Goal: Task Accomplishment & Management: Use online tool/utility

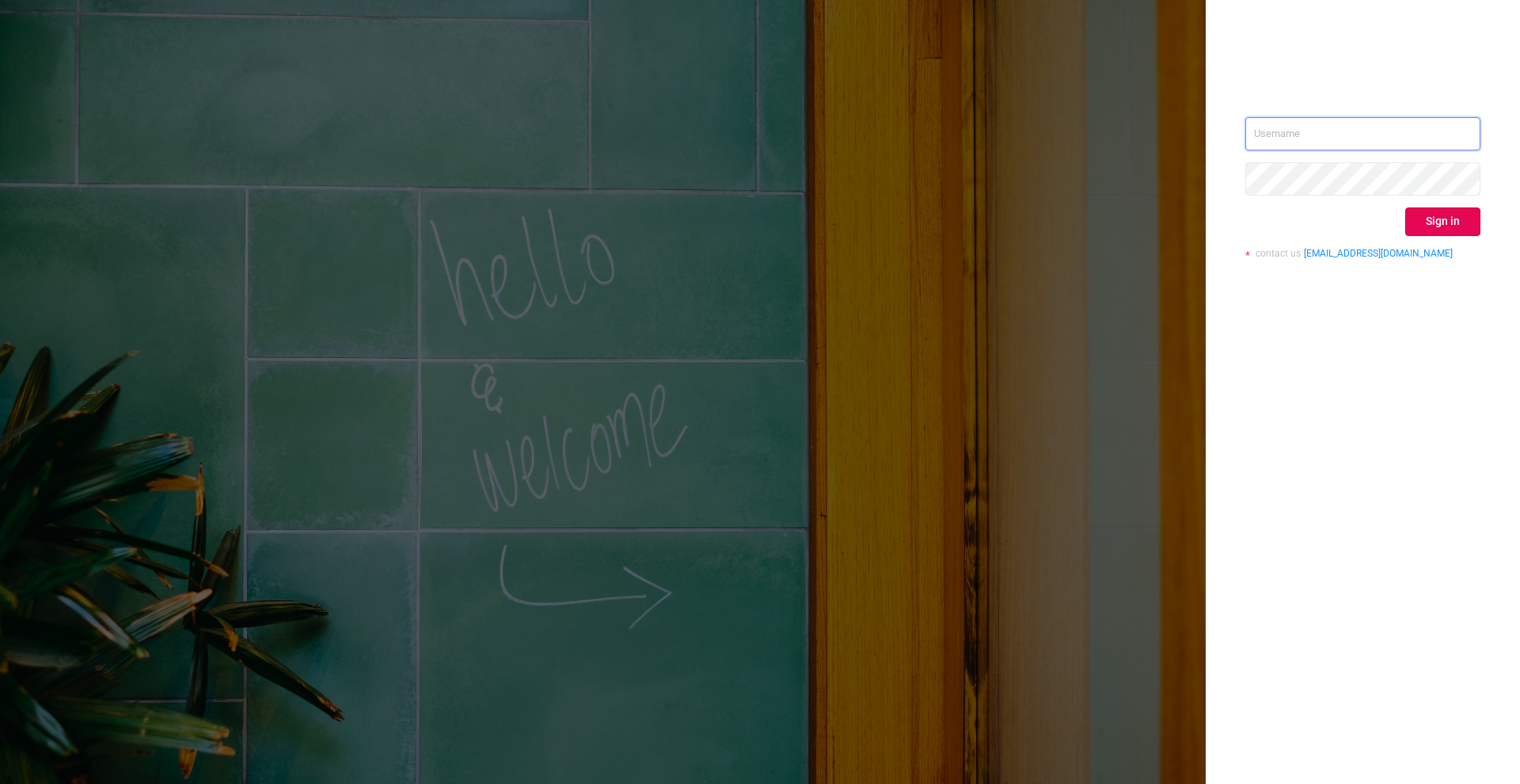
type input "[PERSON_NAME][EMAIL_ADDRESS][DOMAIN_NAME]"
click at [1427, 204] on div "[PERSON_NAME][EMAIL_ADDRESS][DOMAIN_NAME] Sign in contact us [EMAIL_ADDRESS][DO…" at bounding box center [1363, 193] width 235 height 153
click at [1427, 219] on button "Sign in" at bounding box center [1442, 222] width 75 height 28
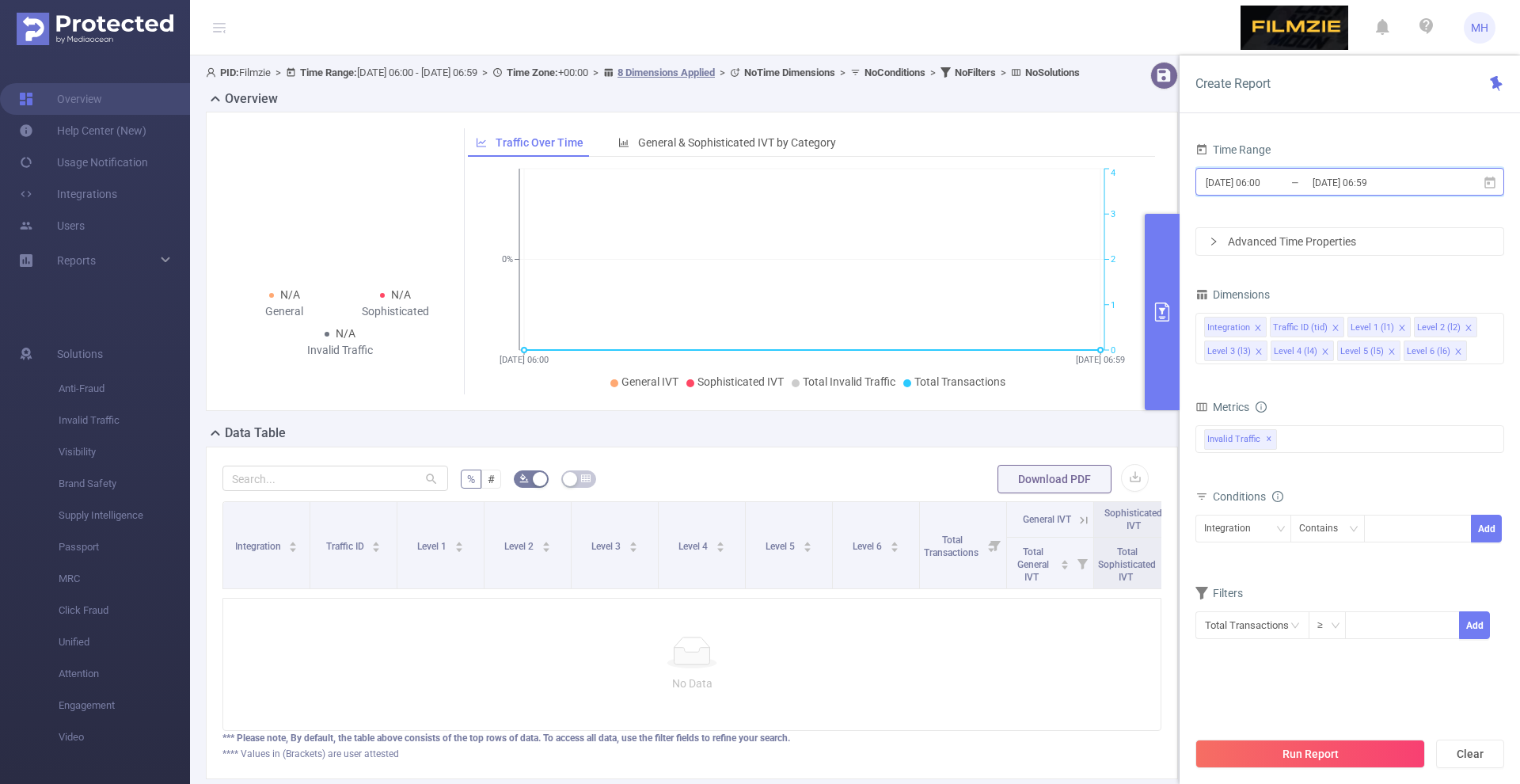
click at [1234, 170] on span "[DATE] 06:00 _ [DATE] 06:59" at bounding box center [1350, 181] width 309 height 28
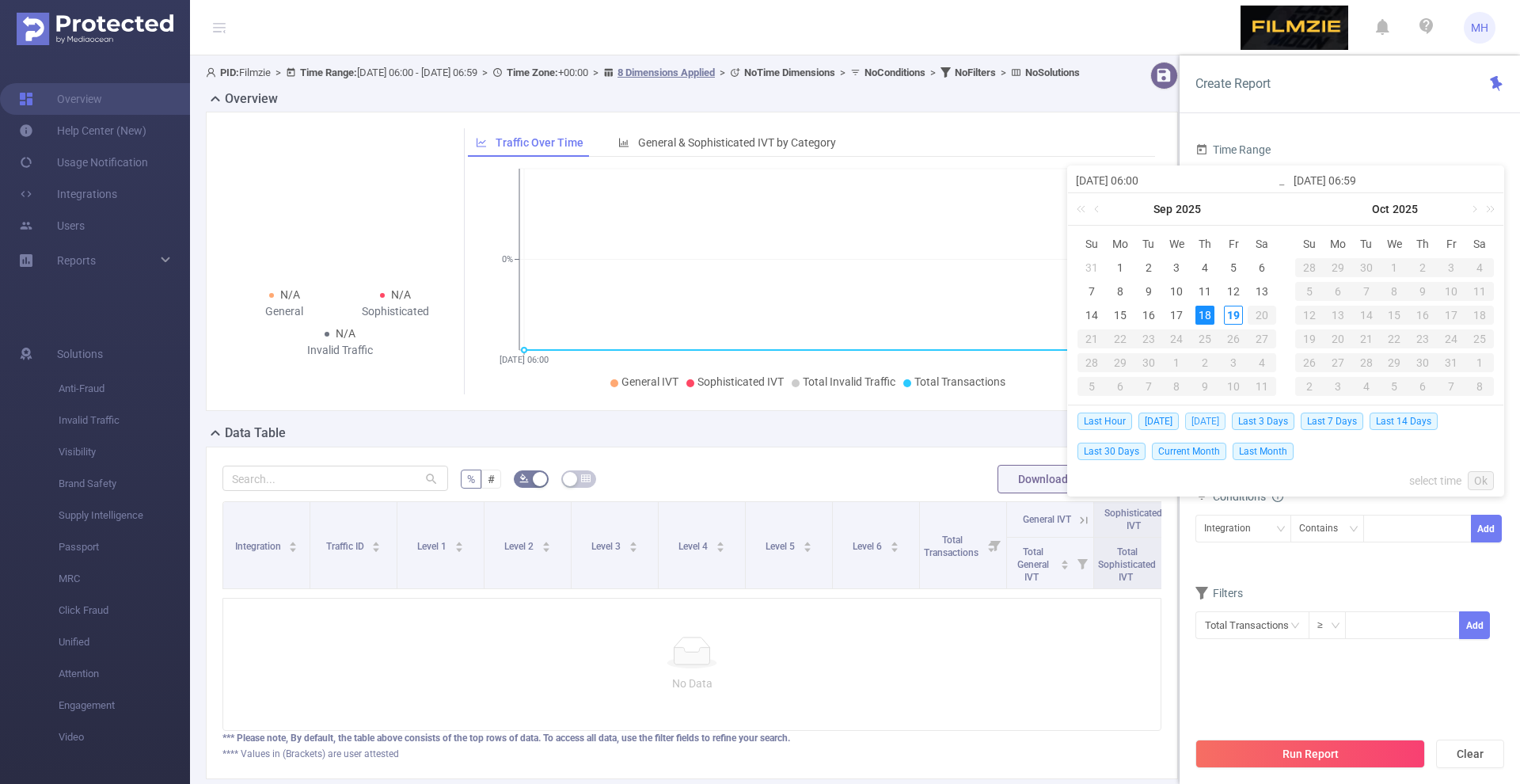
click at [1201, 415] on span "[DATE]" at bounding box center [1205, 420] width 40 height 18
type input "[DATE] 00:00"
type input "[DATE] 23:59"
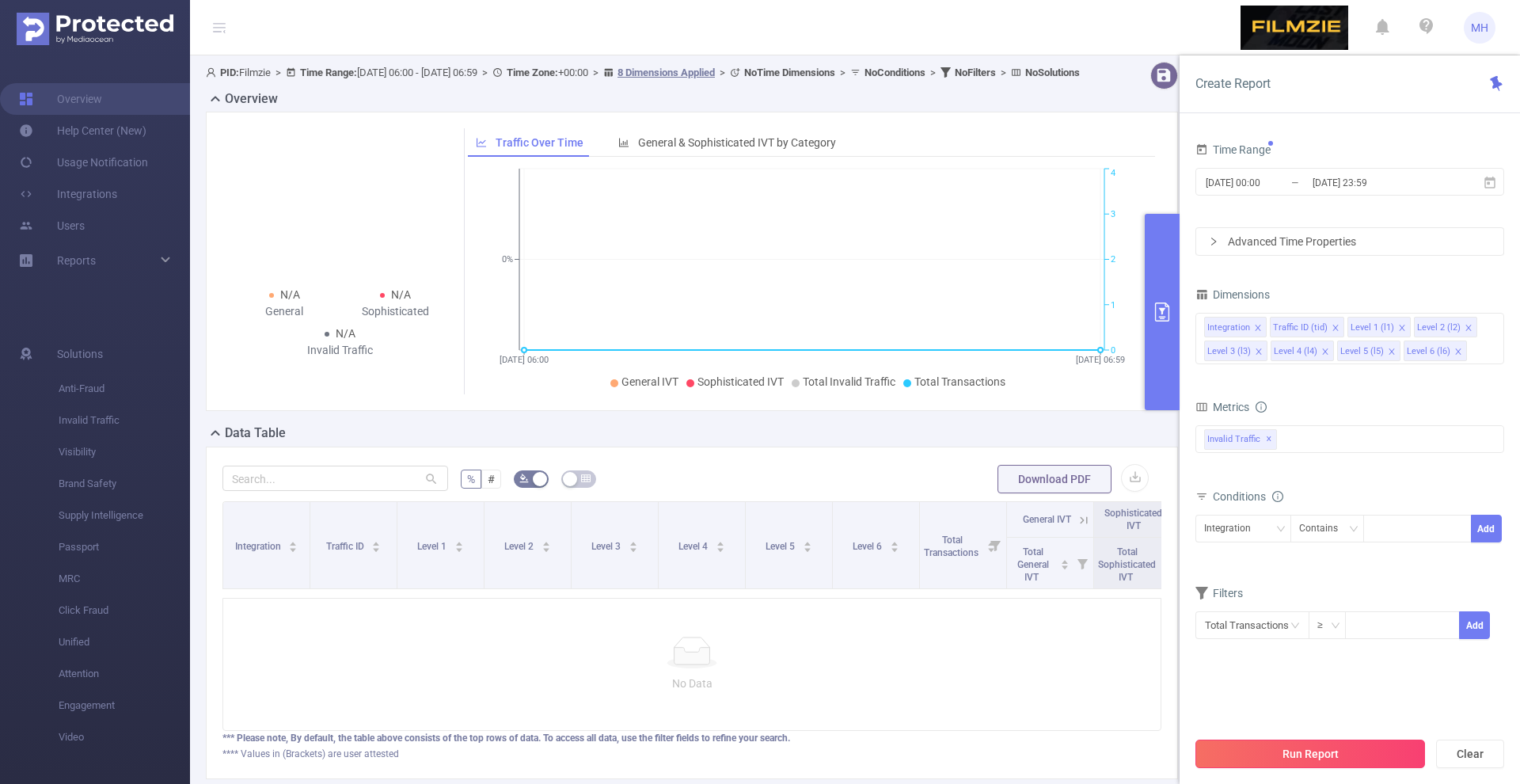
click at [1277, 756] on button "Run Report" at bounding box center [1310, 753] width 229 height 28
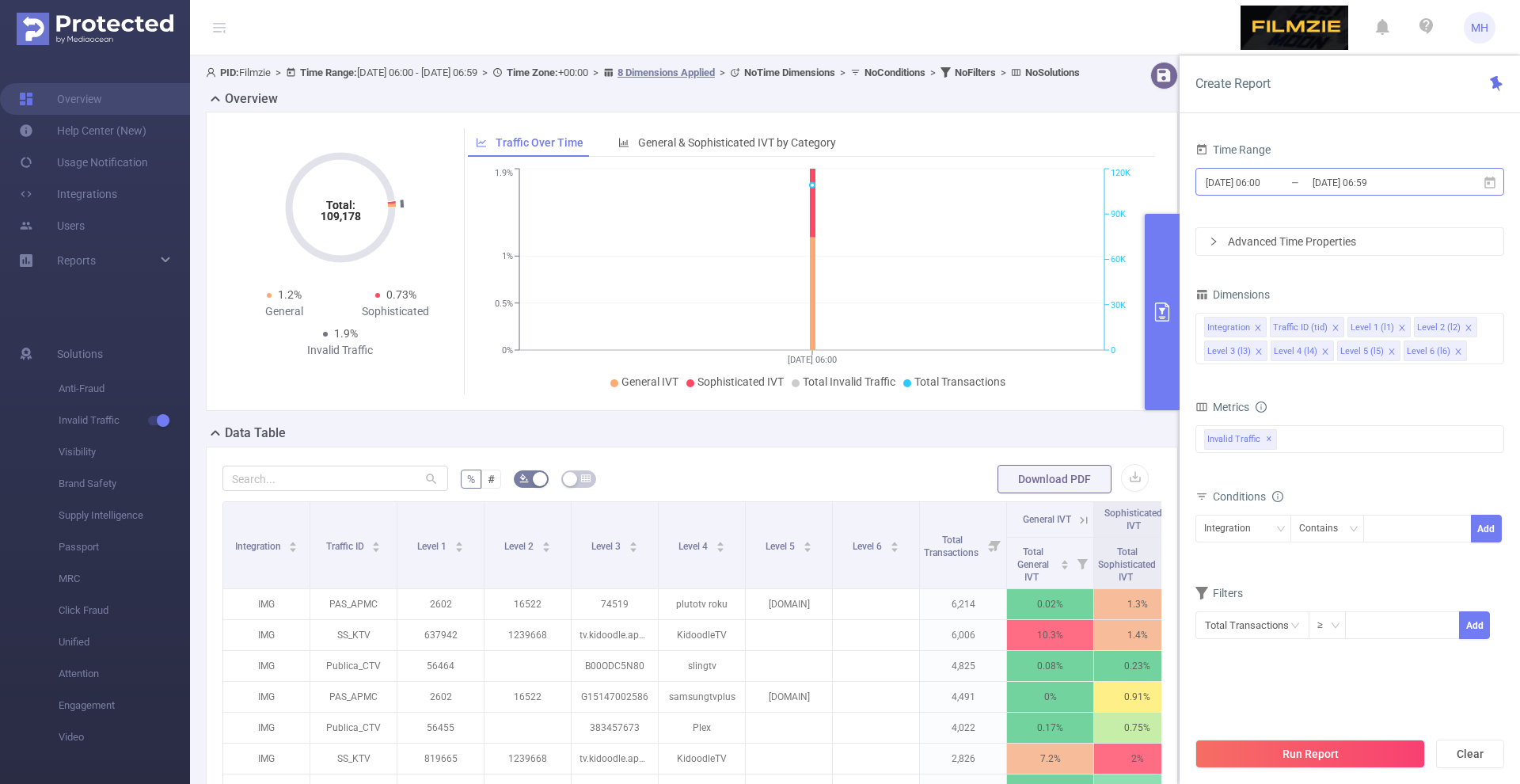
click at [1258, 182] on input "[DATE] 06:00" at bounding box center [1268, 183] width 128 height 22
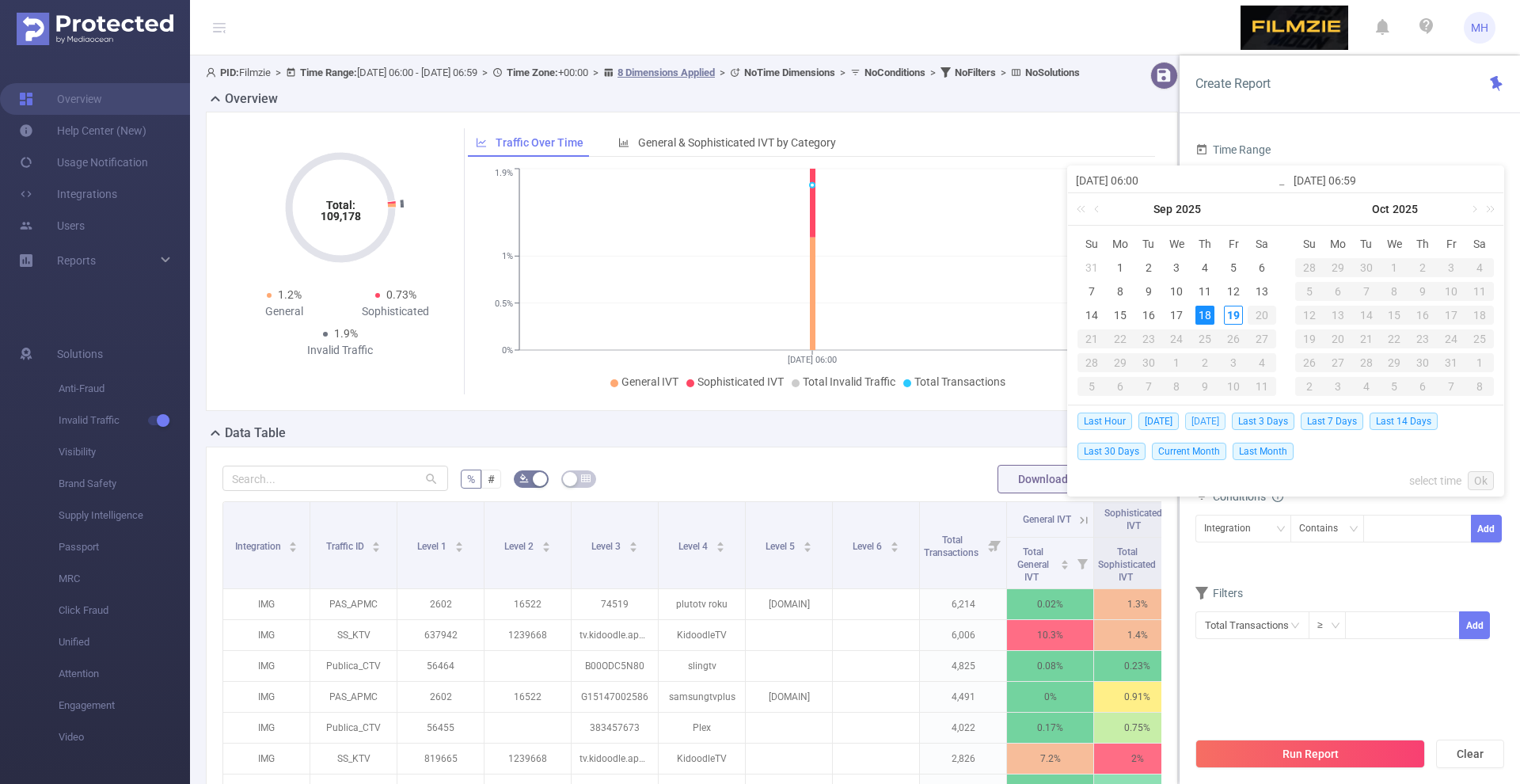
click at [1206, 420] on span "[DATE]" at bounding box center [1205, 420] width 40 height 18
type input "[DATE] 00:00"
type input "[DATE] 23:59"
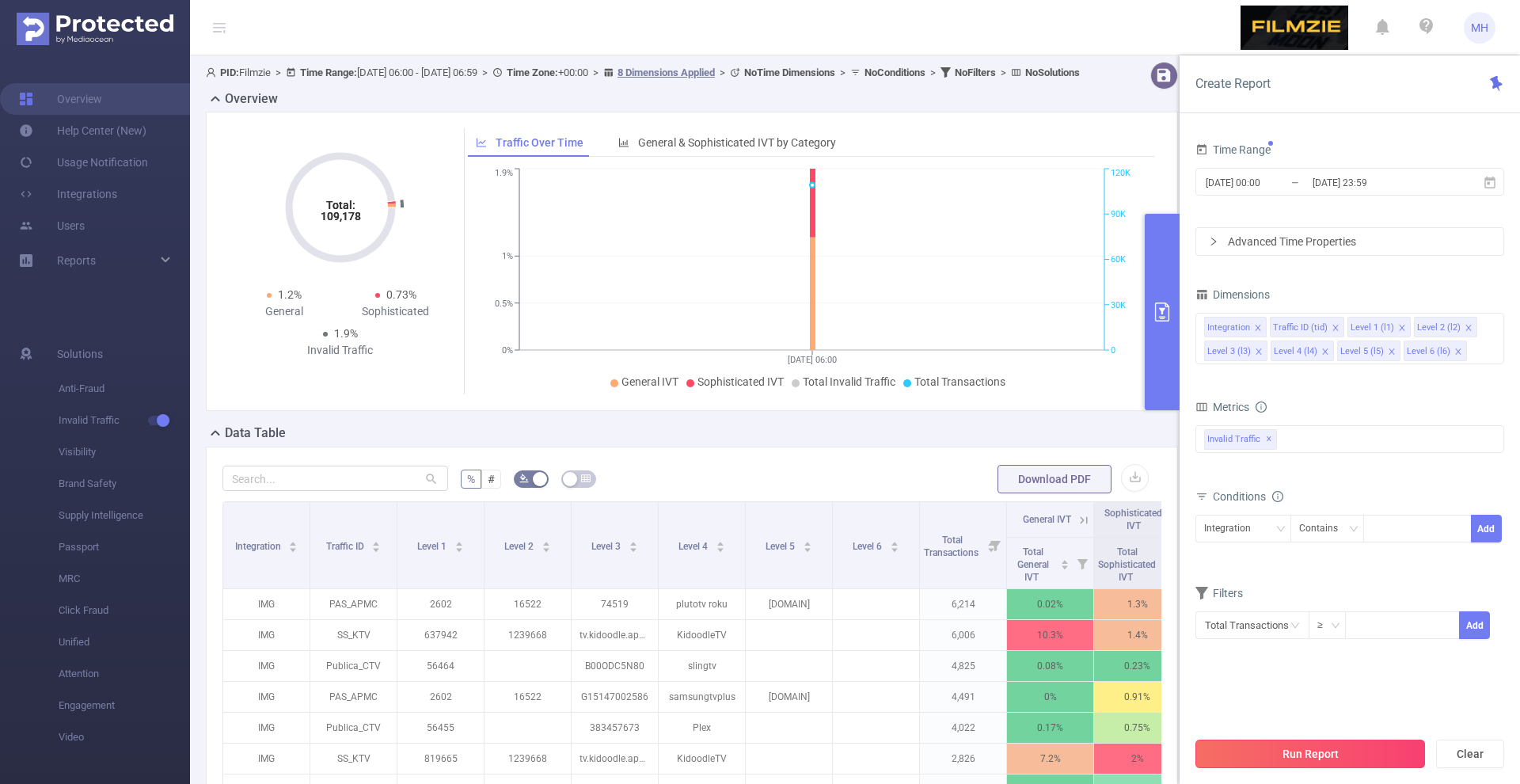
click at [1266, 750] on button "Run Report" at bounding box center [1310, 753] width 229 height 28
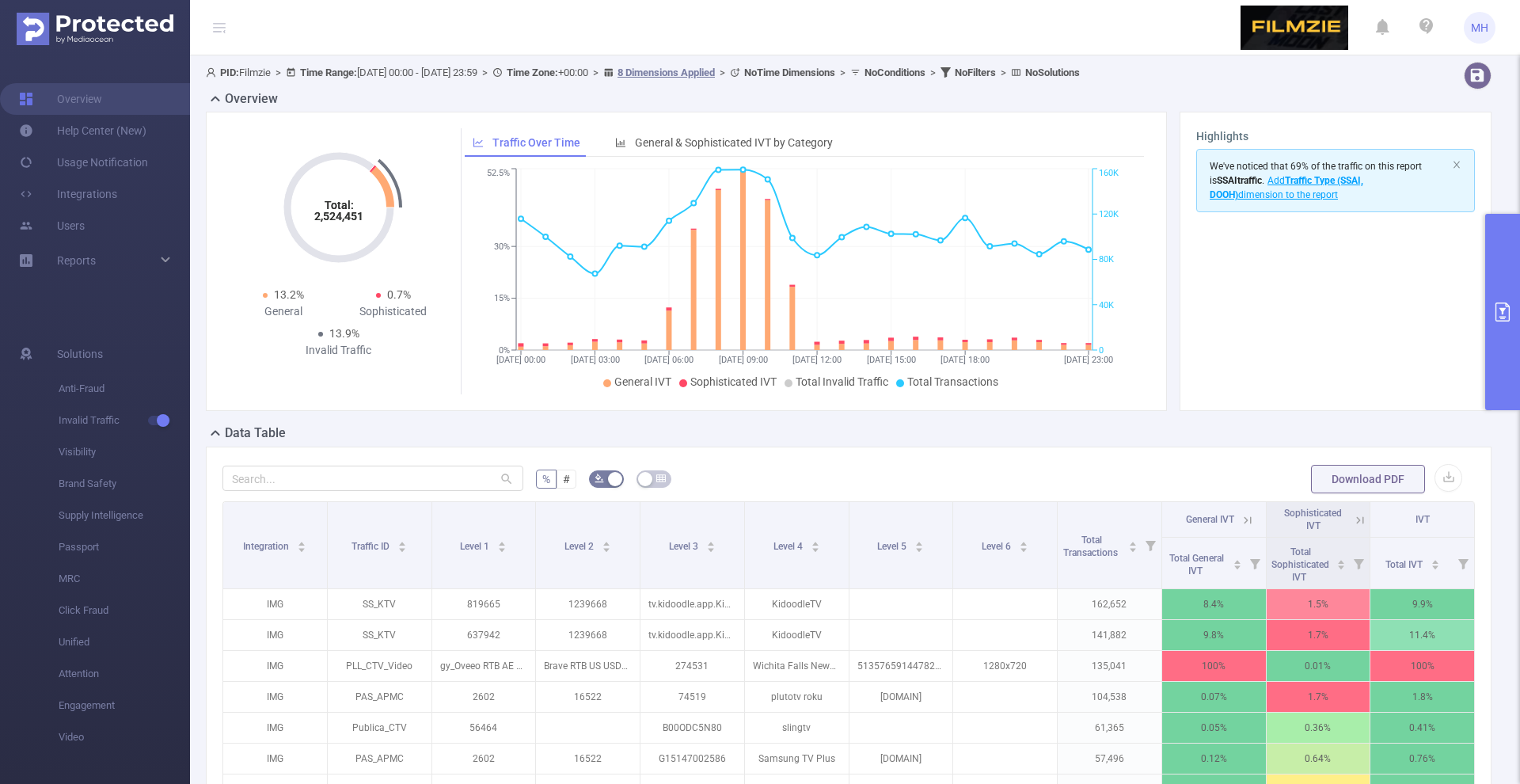
click at [1466, 475] on form "% # Download PDF" at bounding box center [848, 479] width 1252 height 32
click at [1441, 480] on button "button" at bounding box center [1448, 477] width 28 height 28
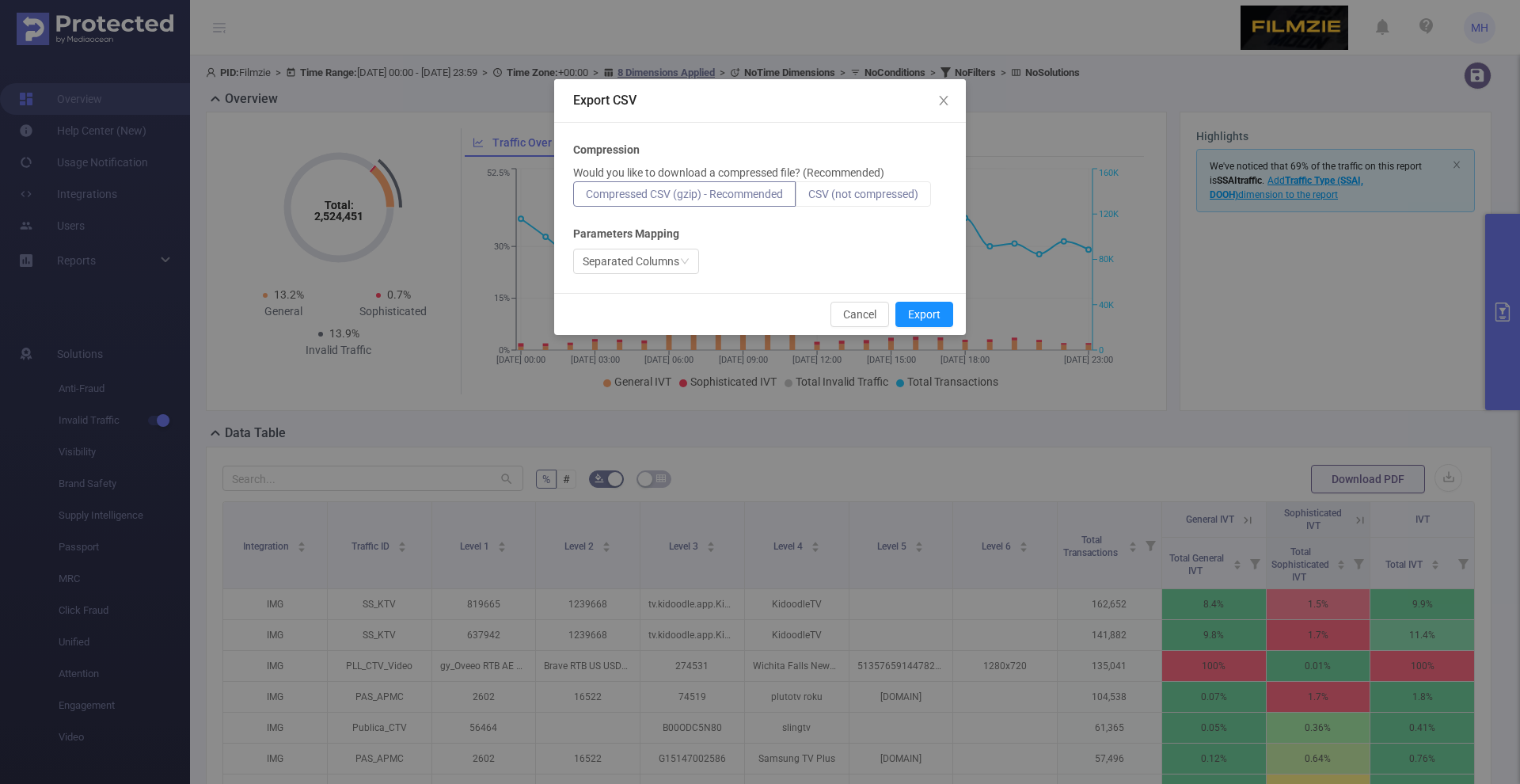
click at [856, 192] on span "CSV (not compressed)" at bounding box center [863, 193] width 110 height 13
click at [808, 198] on input "CSV (not compressed)" at bounding box center [808, 198] width 0 height 0
click at [935, 321] on button "Export" at bounding box center [924, 314] width 58 height 25
